Goal: Use online tool/utility: Utilize a website feature to perform a specific function

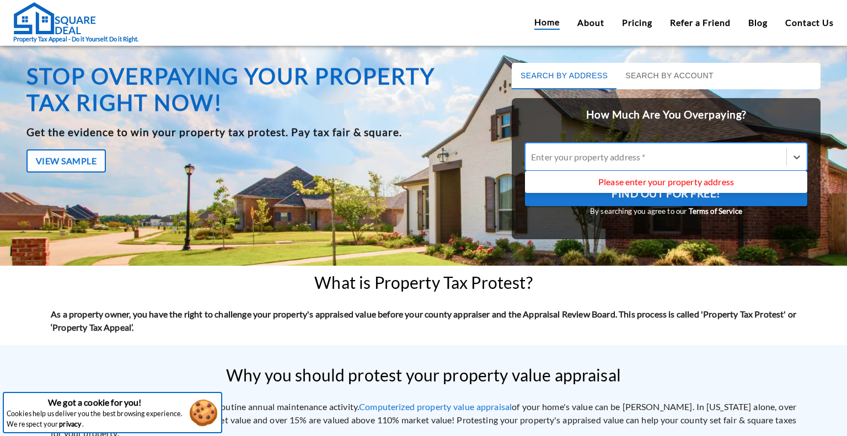
click at [592, 157] on div at bounding box center [656, 156] width 250 height 13
click at [532, 157] on input "Use Up and Down to choose options, press Enter to select the currently focused …" at bounding box center [532, 157] width 2 height 10
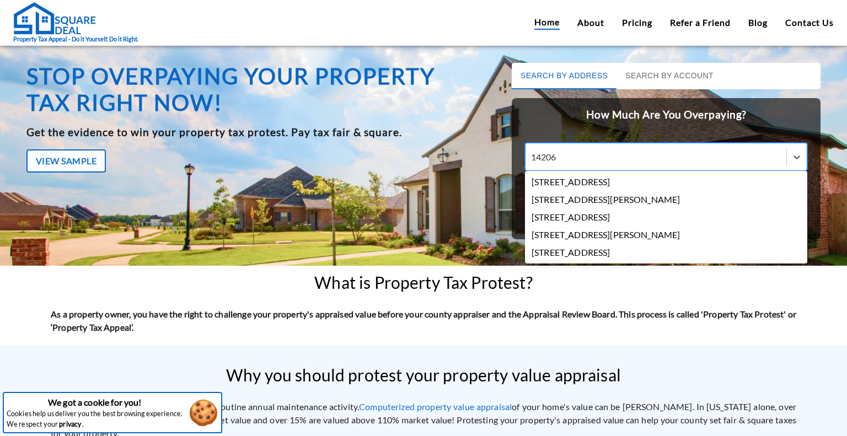
type input "14206 J"
click at [591, 182] on div "[STREET_ADDRESS]" at bounding box center [666, 182] width 282 height 18
click at [563, 162] on input "14206 J" at bounding box center [547, 157] width 33 height 10
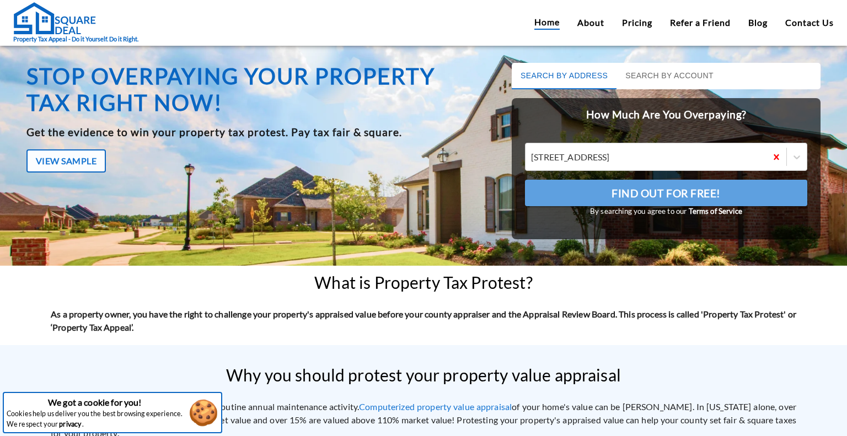
click at [591, 182] on button "Find Out For Free!" at bounding box center [666, 193] width 282 height 26
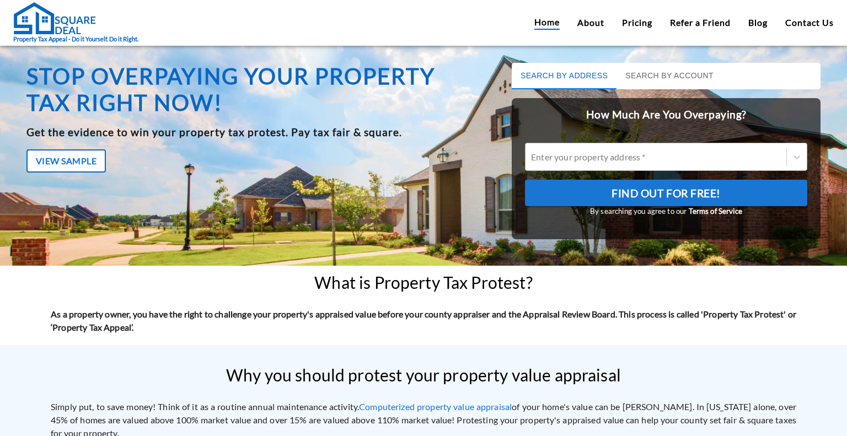
click at [537, 160] on div at bounding box center [656, 156] width 250 height 13
click at [532, 160] on input "Enter your property address *" at bounding box center [532, 157] width 2 height 10
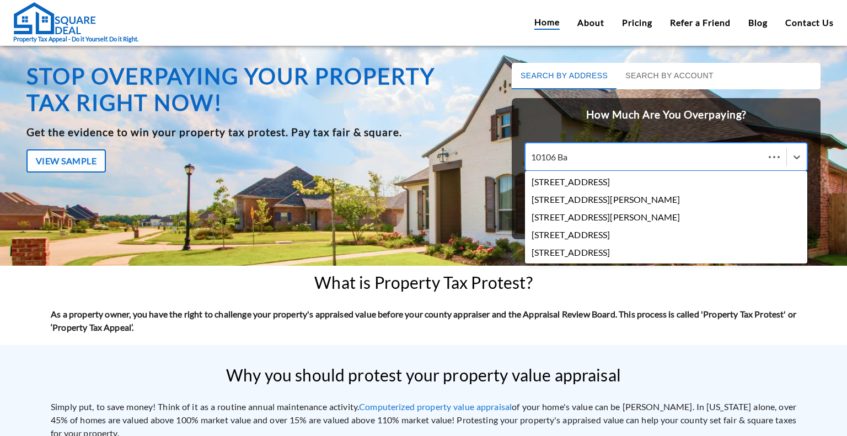
type input "10106 [MEDICAL_DATA]"
click at [564, 186] on div "[STREET_ADDRESS]" at bounding box center [666, 182] width 282 height 18
click at [564, 162] on input "10106 [MEDICAL_DATA]" at bounding box center [551, 157] width 41 height 10
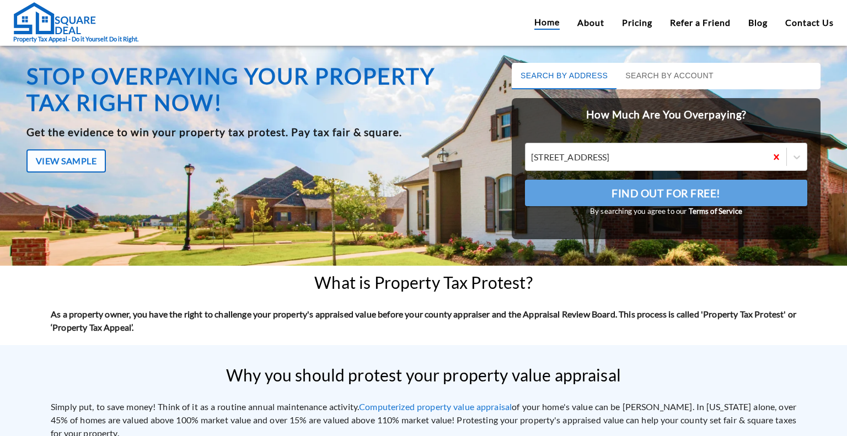
click at [564, 186] on button "Find Out For Free!" at bounding box center [666, 193] width 282 height 26
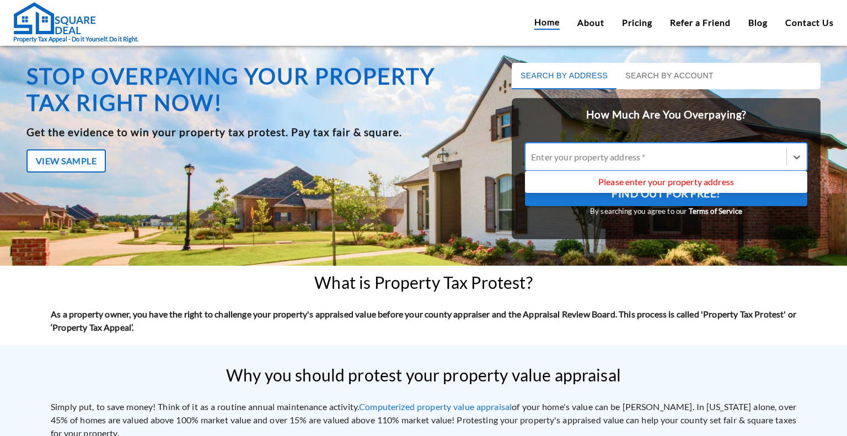
click at [531, 156] on div at bounding box center [656, 156] width 250 height 13
click at [531, 156] on input "Use Up and Down to choose options, press Enter to select the currently focused …" at bounding box center [532, 157] width 2 height 10
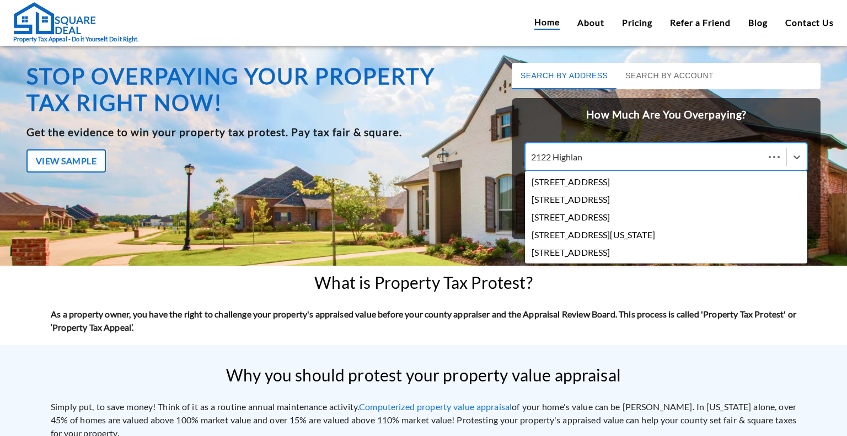
type input "2122 Highland"
click at [593, 202] on div "[STREET_ADDRESS]" at bounding box center [666, 200] width 282 height 18
click at [590, 162] on input "2122 Highland" at bounding box center [560, 157] width 59 height 10
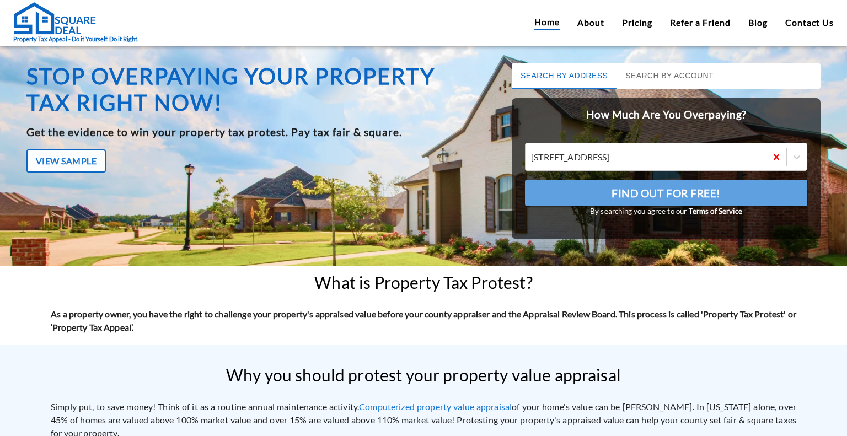
click at [593, 202] on button "Find Out For Free!" at bounding box center [666, 193] width 282 height 26
